Goal: Navigation & Orientation: Find specific page/section

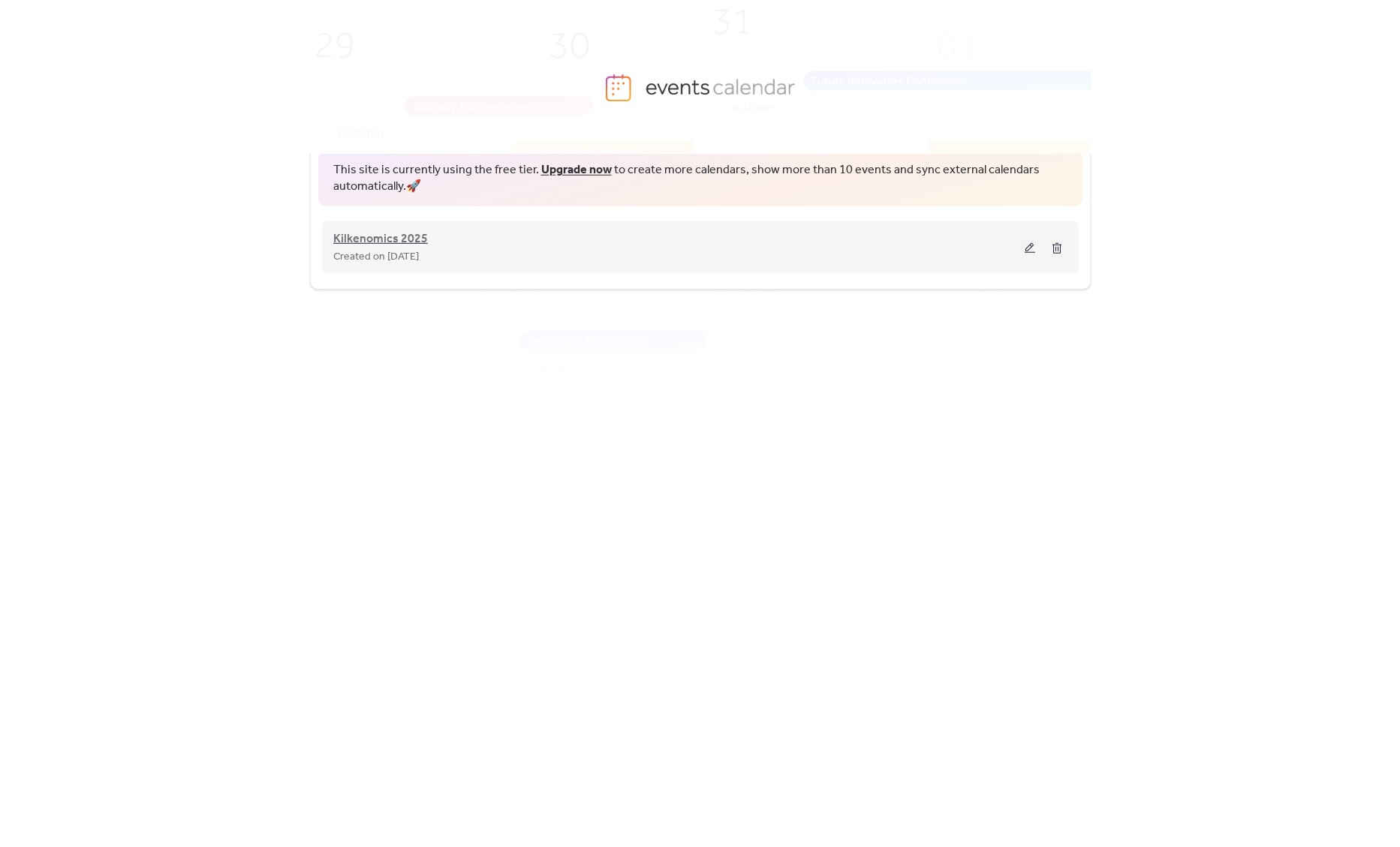
click at [391, 231] on span "Kilkenomics 2025" at bounding box center [380, 240] width 95 height 18
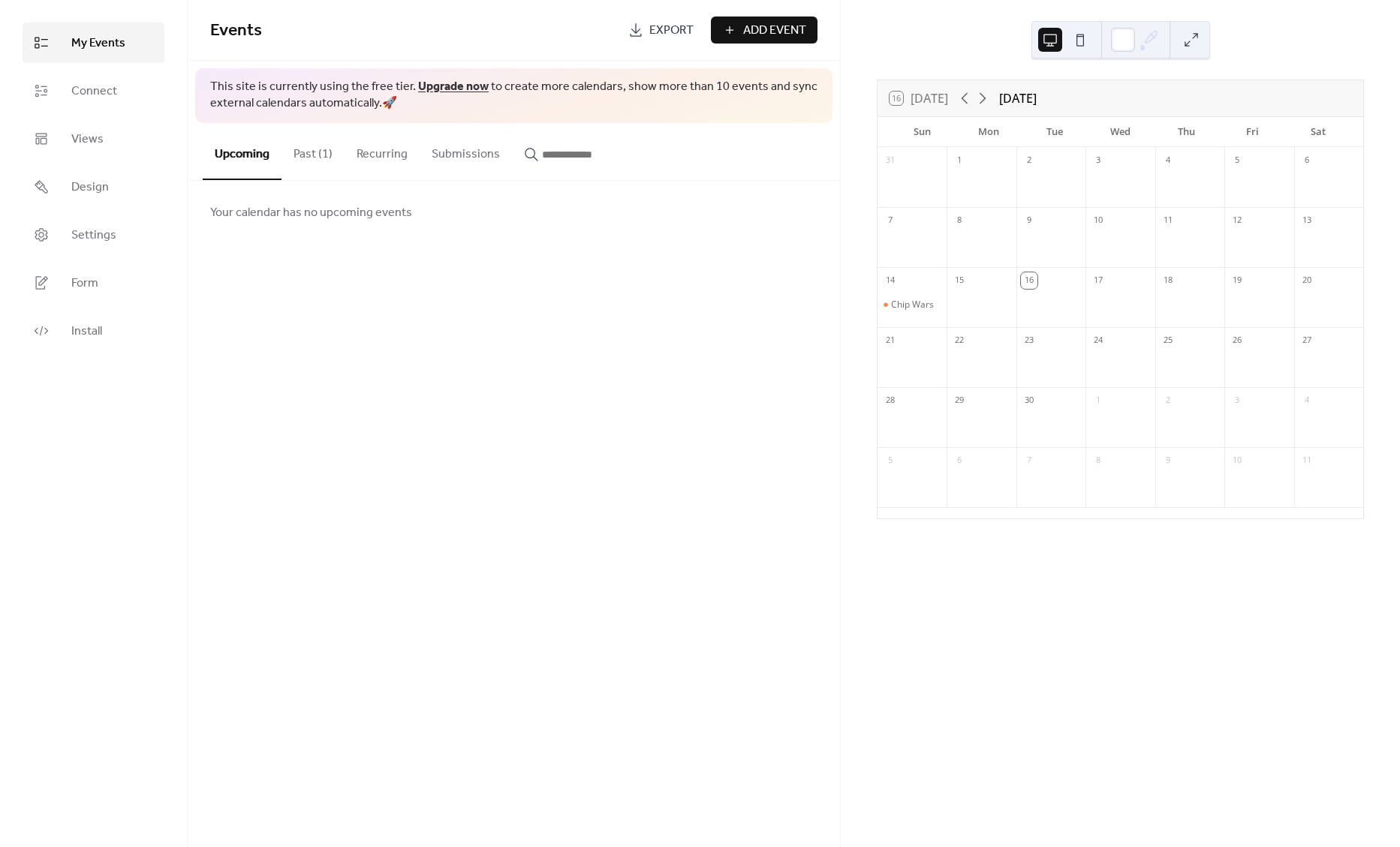
click at [305, 164] on button "Past (1)" at bounding box center [313, 150] width 63 height 55
click at [126, 102] on link "Connect" at bounding box center [93, 91] width 142 height 40
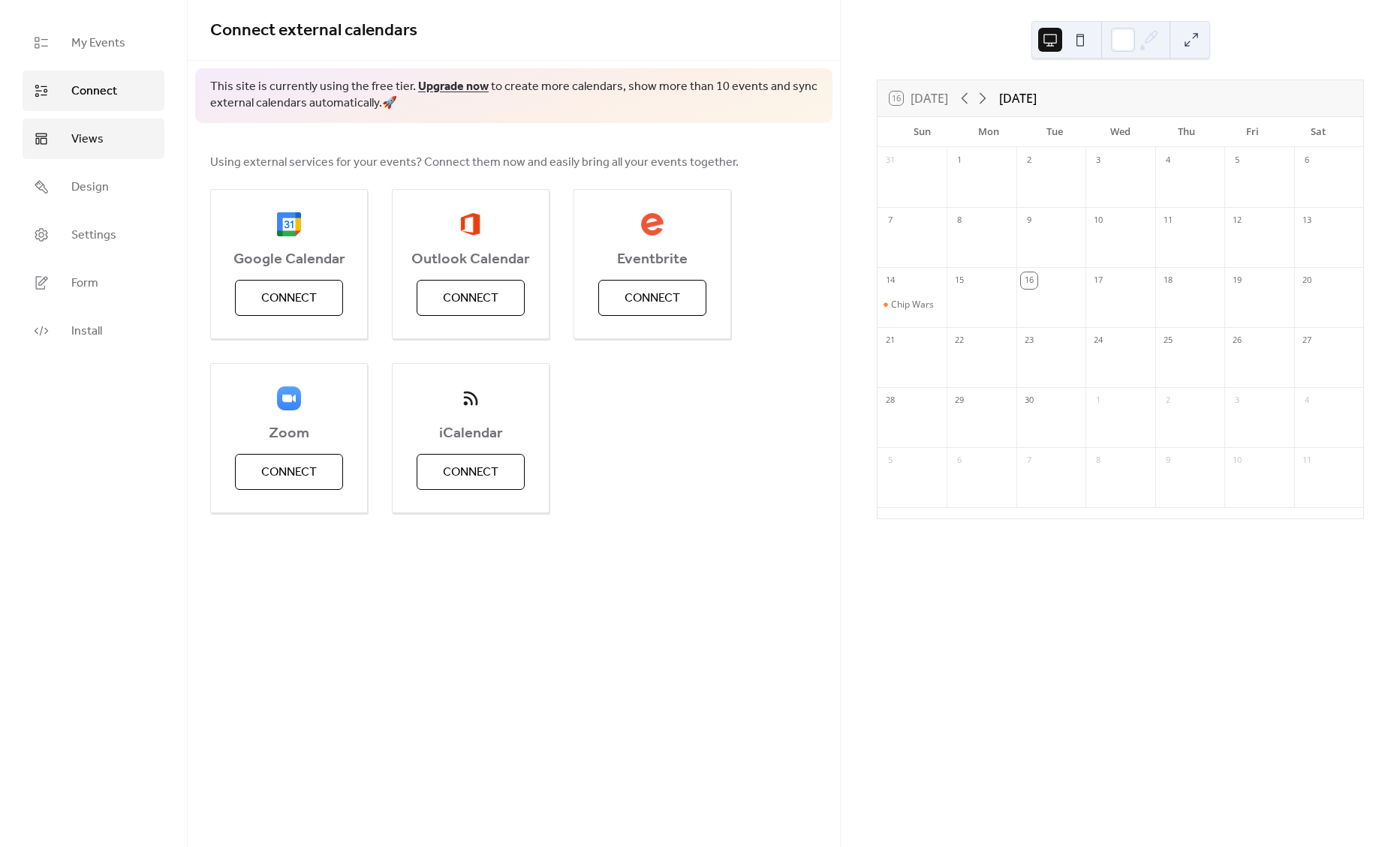
click at [120, 134] on link "Views" at bounding box center [93, 138] width 142 height 40
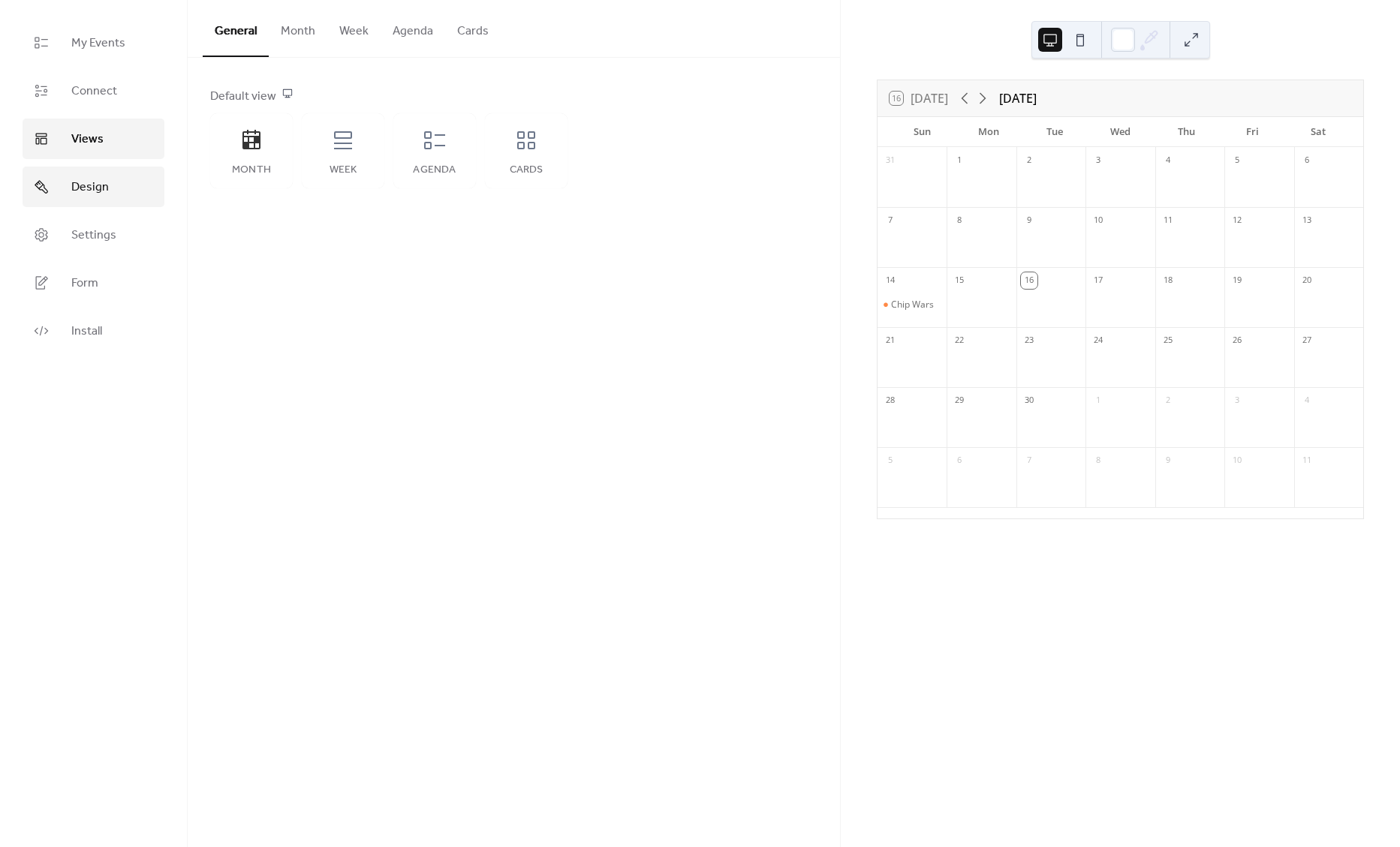
click at [114, 177] on link "Design" at bounding box center [93, 186] width 142 height 40
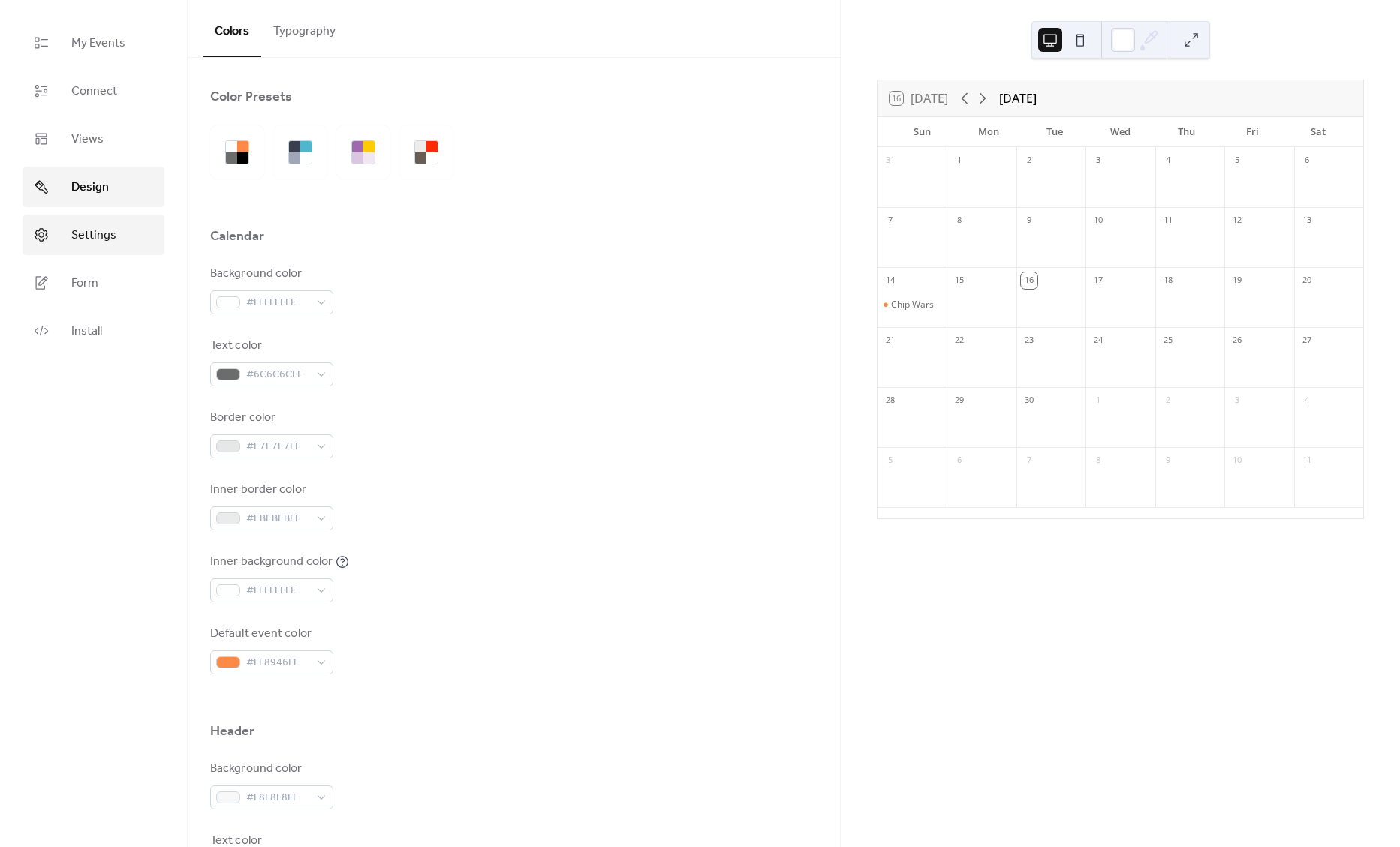
click at [104, 242] on span "Settings" at bounding box center [94, 236] width 45 height 18
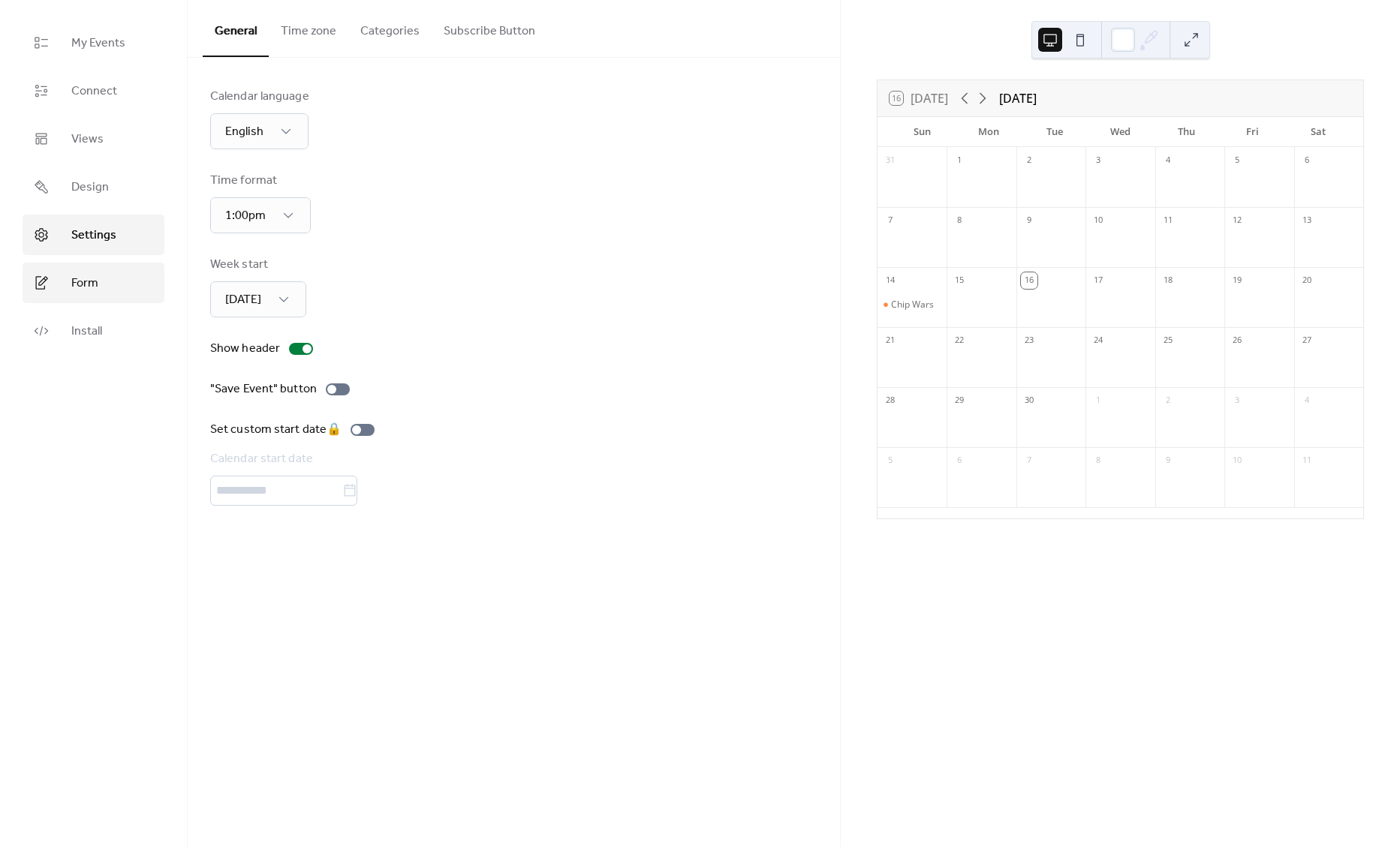
click at [93, 288] on span "Form" at bounding box center [85, 283] width 27 height 18
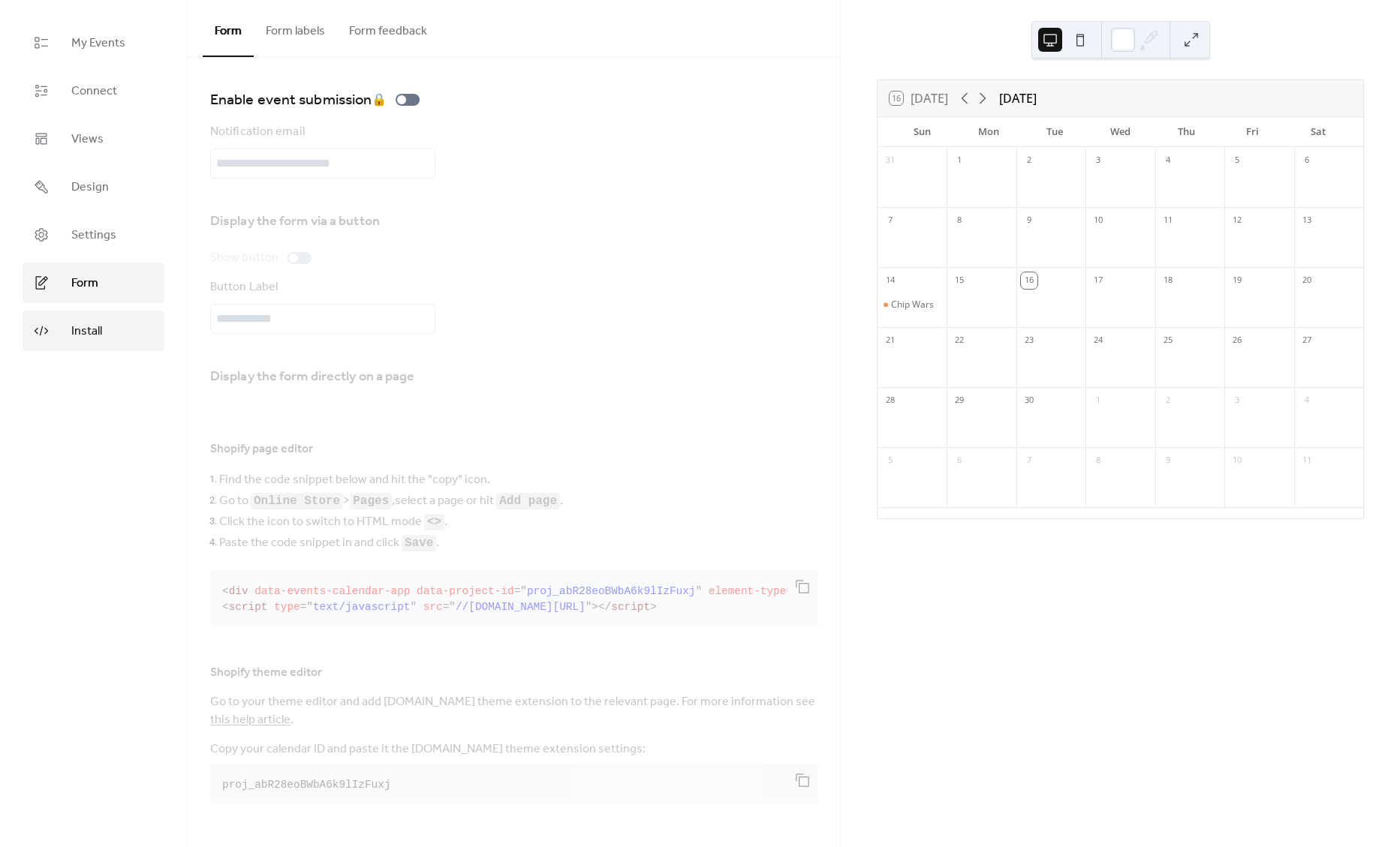
click at [87, 324] on span "Install" at bounding box center [87, 332] width 30 height 18
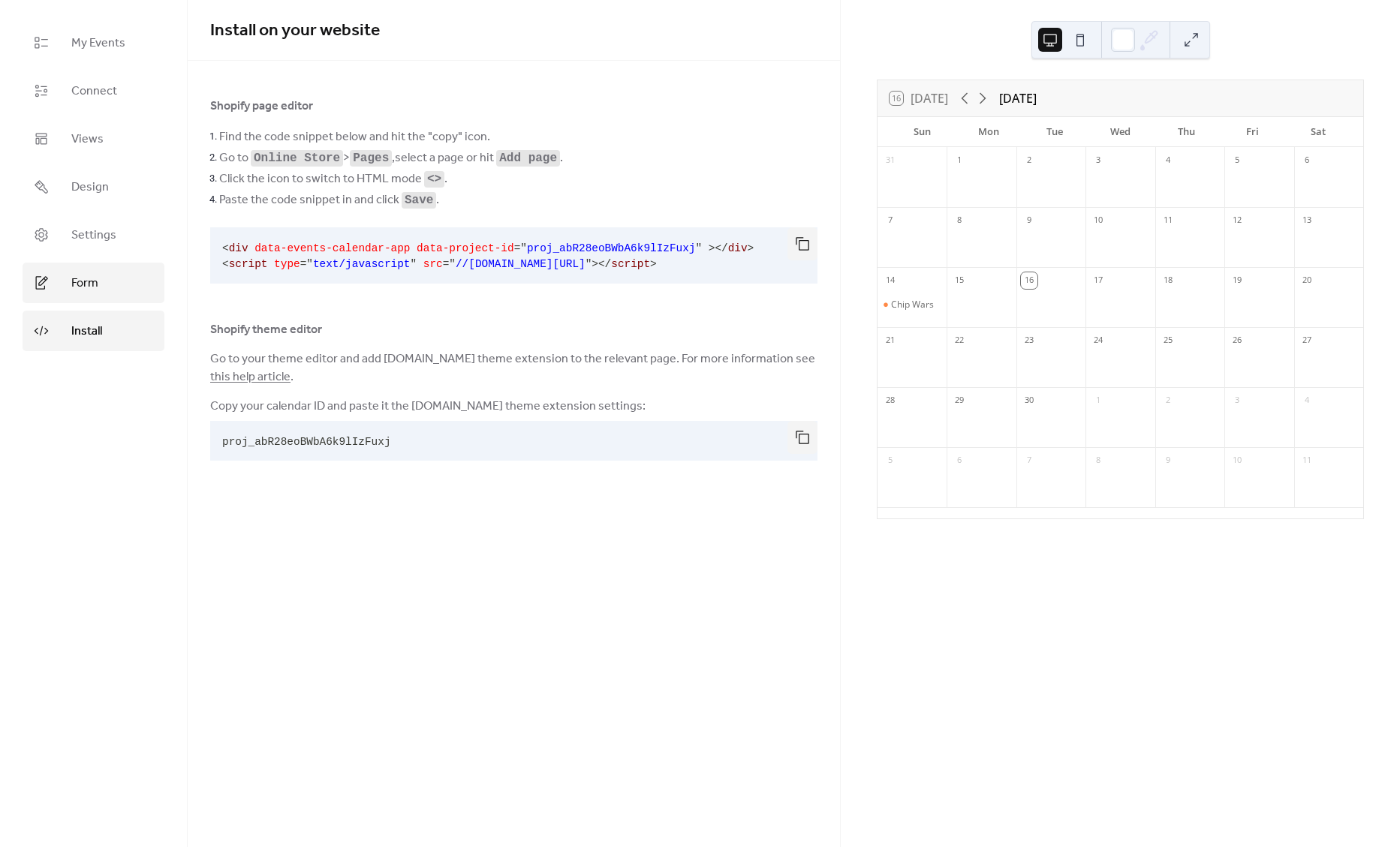
click at [82, 288] on span "Form" at bounding box center [85, 283] width 27 height 18
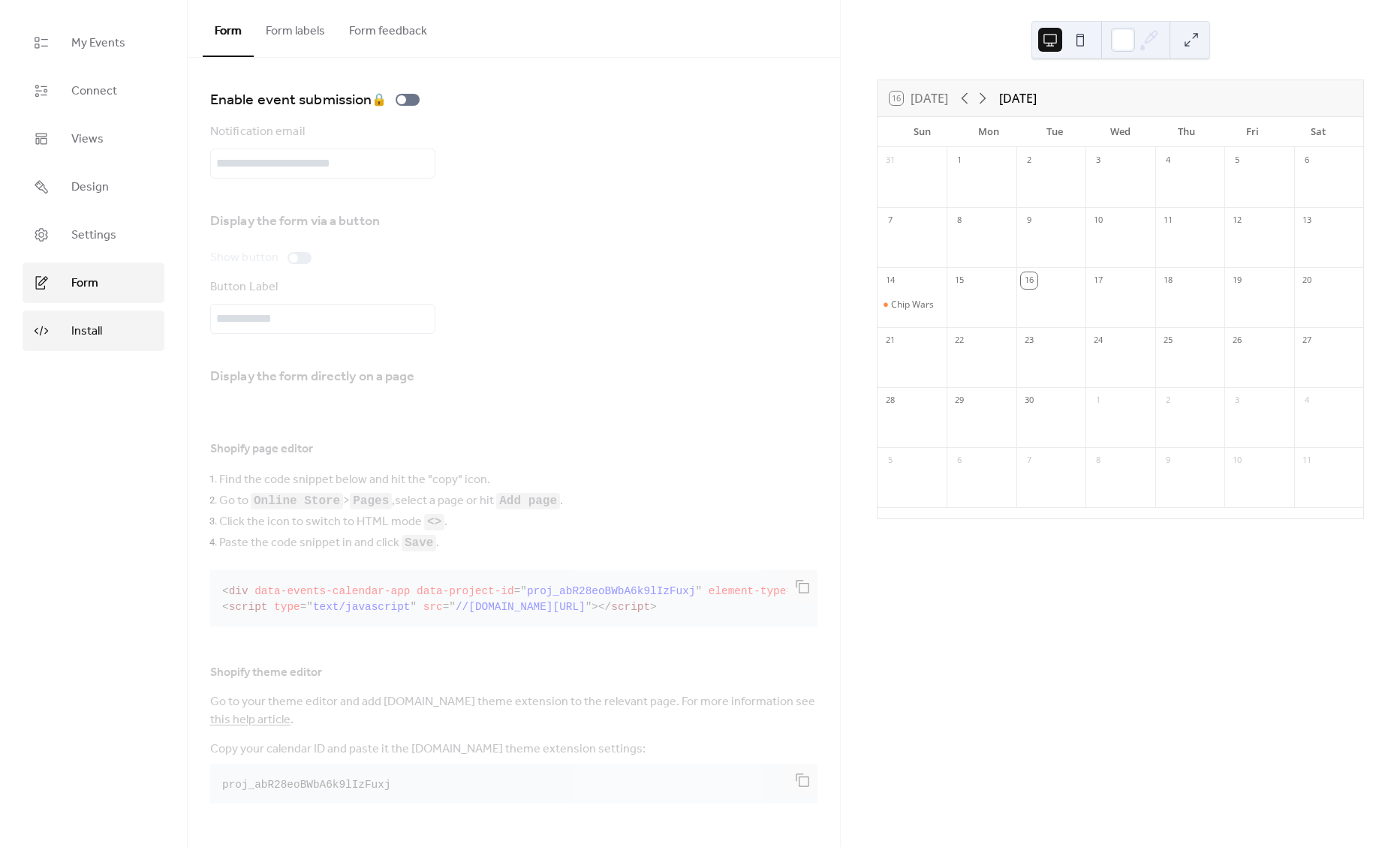
click at [94, 326] on span "Install" at bounding box center [87, 332] width 30 height 18
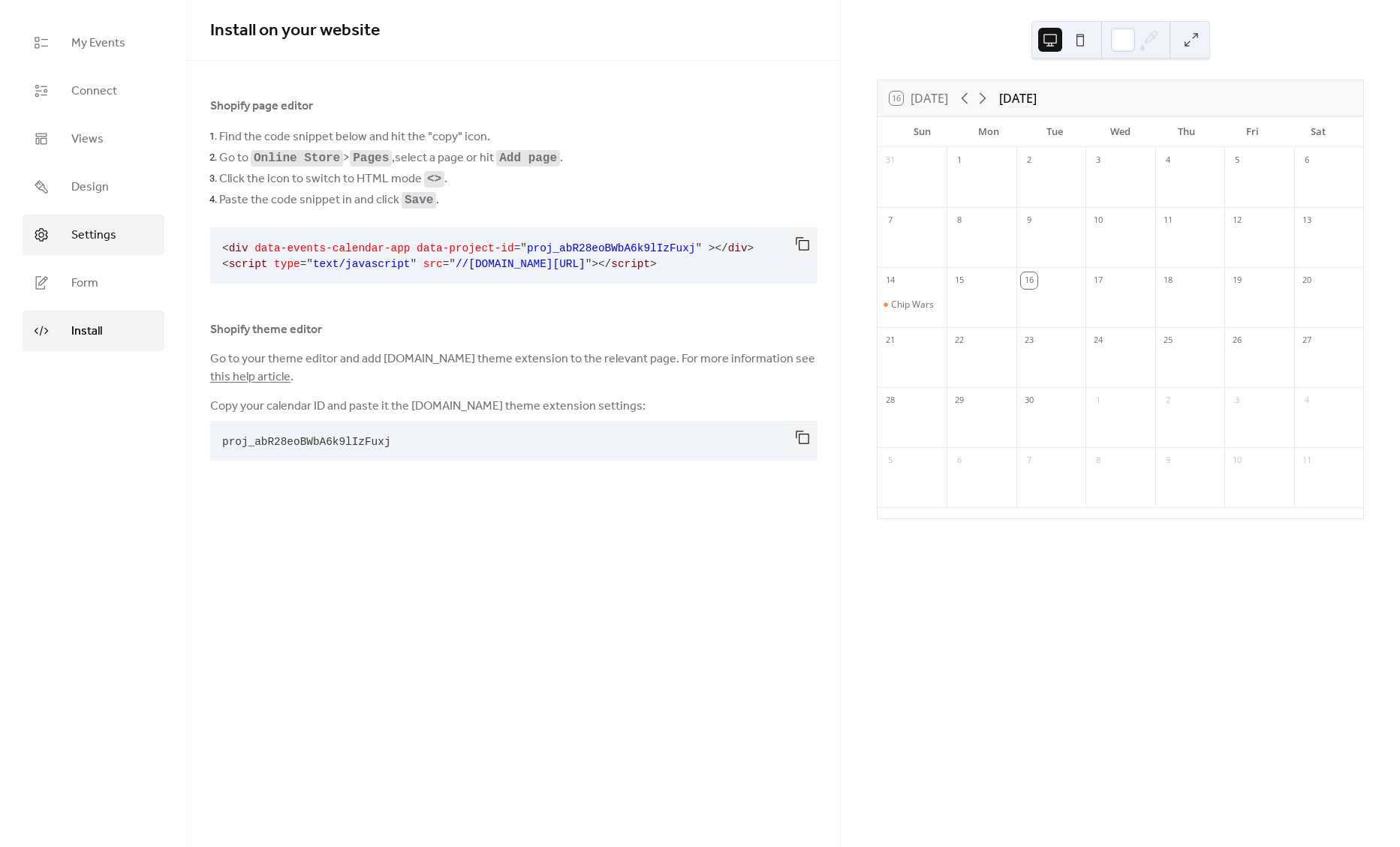
click at [88, 232] on span "Settings" at bounding box center [94, 236] width 45 height 18
